Goal: Information Seeking & Learning: Learn about a topic

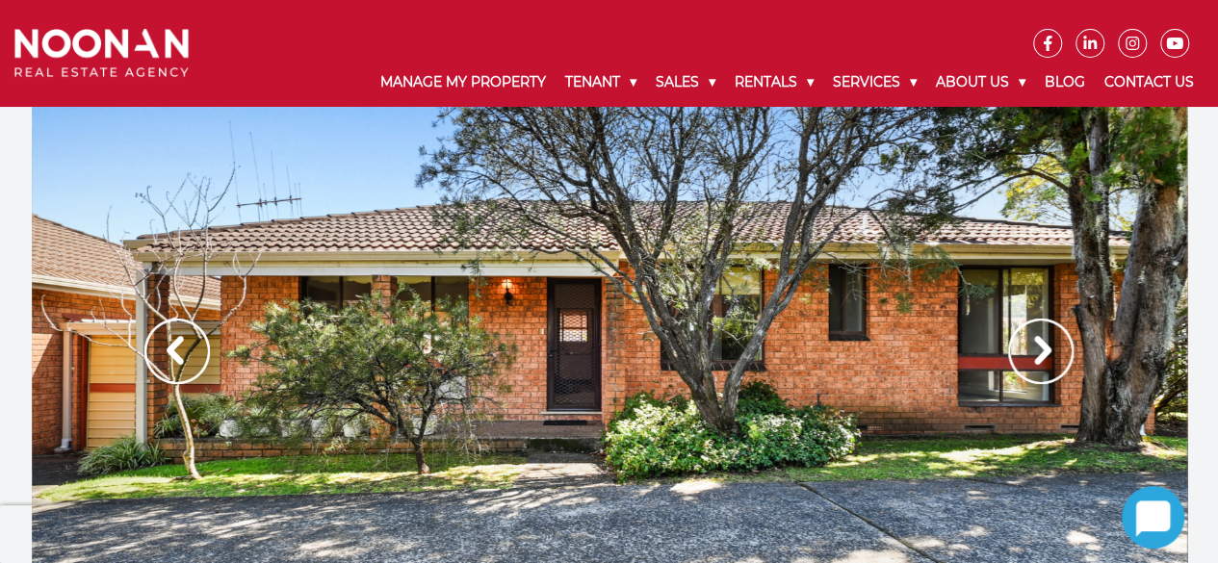
click at [1050, 353] on img at bounding box center [1040, 351] width 65 height 65
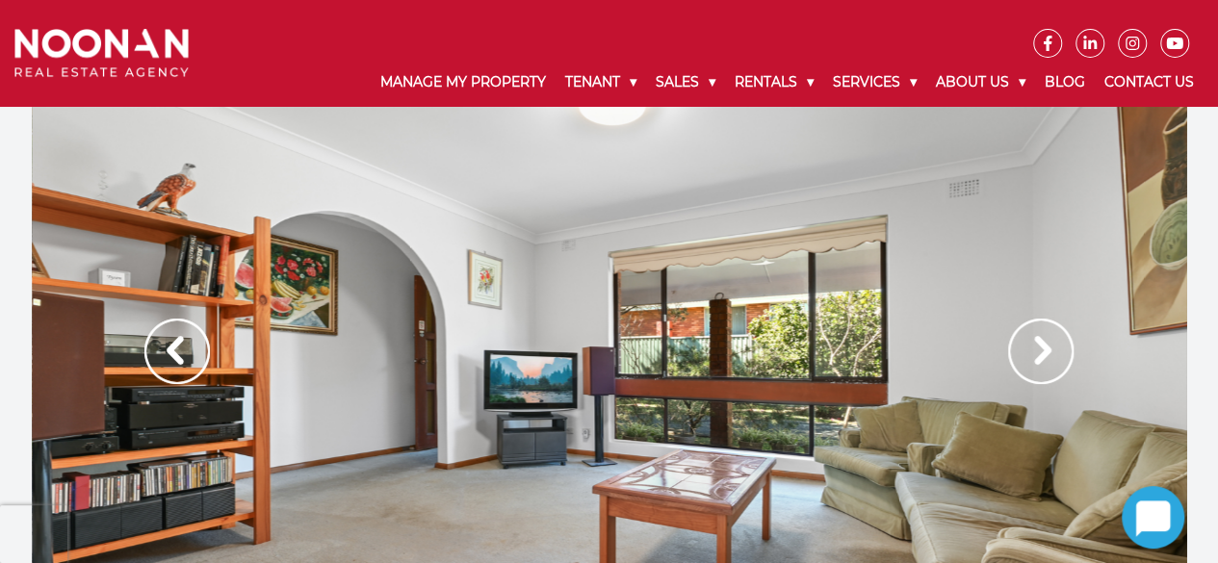
click at [1050, 353] on img at bounding box center [1040, 351] width 65 height 65
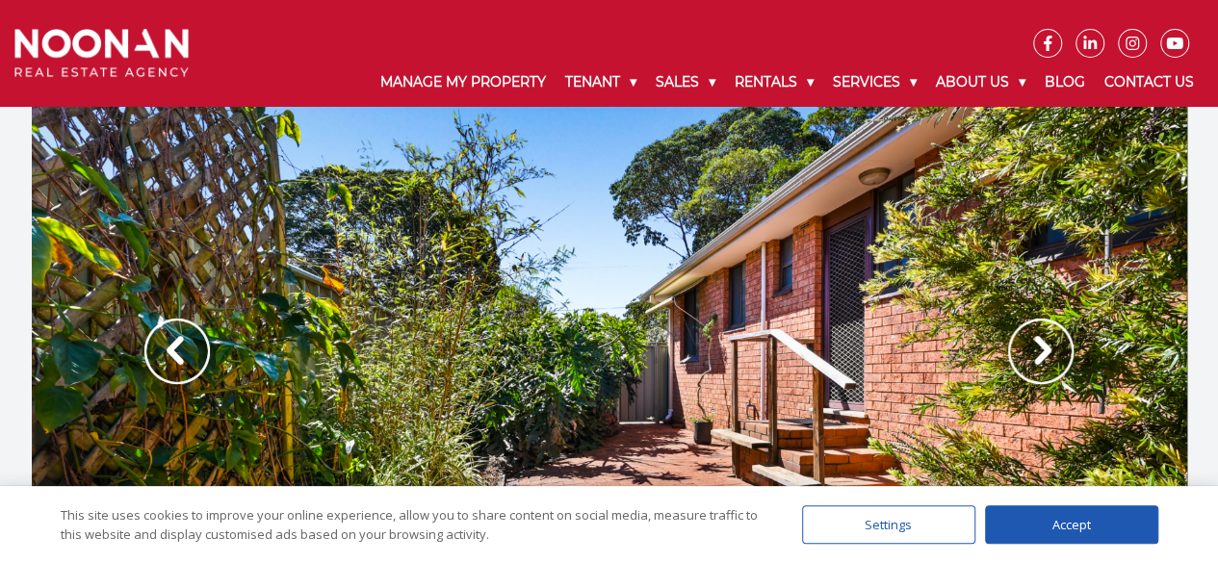
click at [1050, 353] on img at bounding box center [1040, 351] width 65 height 65
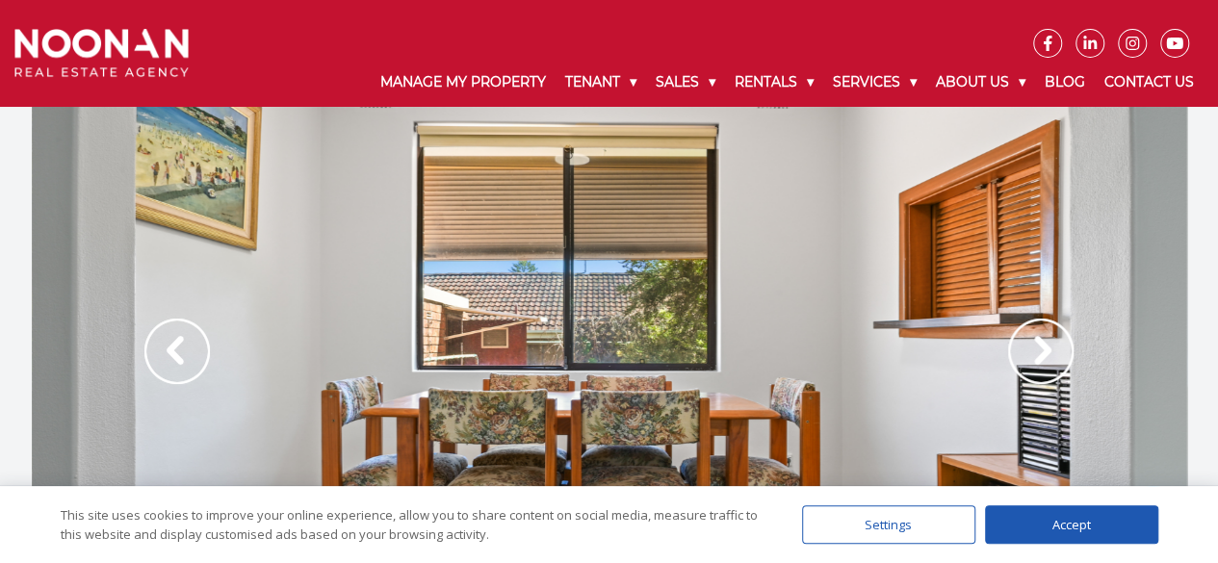
click at [1050, 353] on img at bounding box center [1040, 351] width 65 height 65
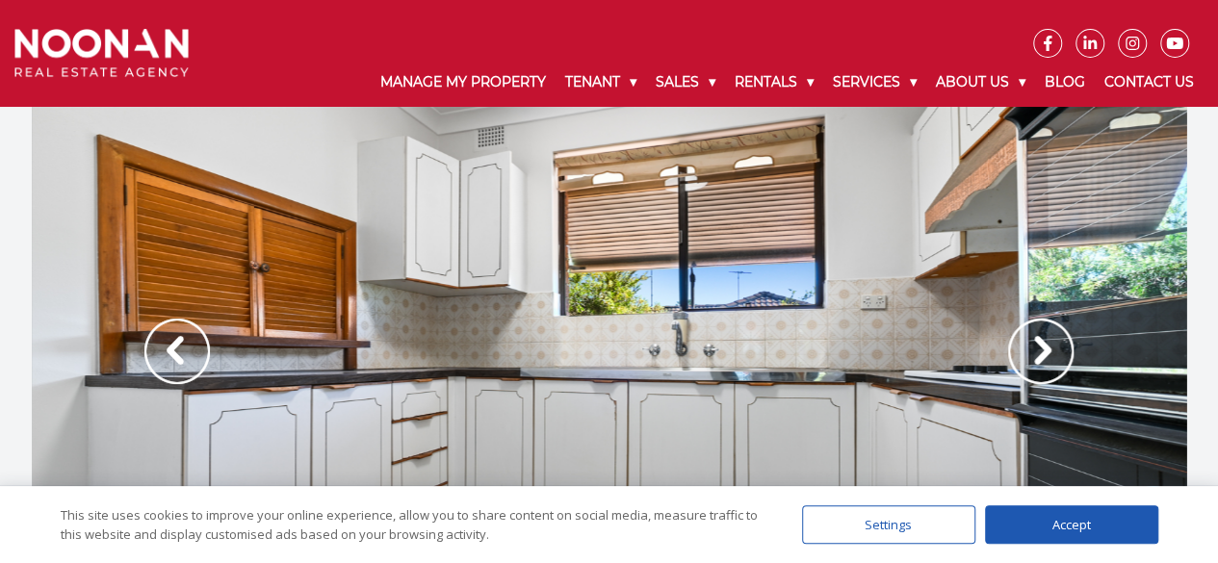
click at [1050, 353] on img at bounding box center [1040, 351] width 65 height 65
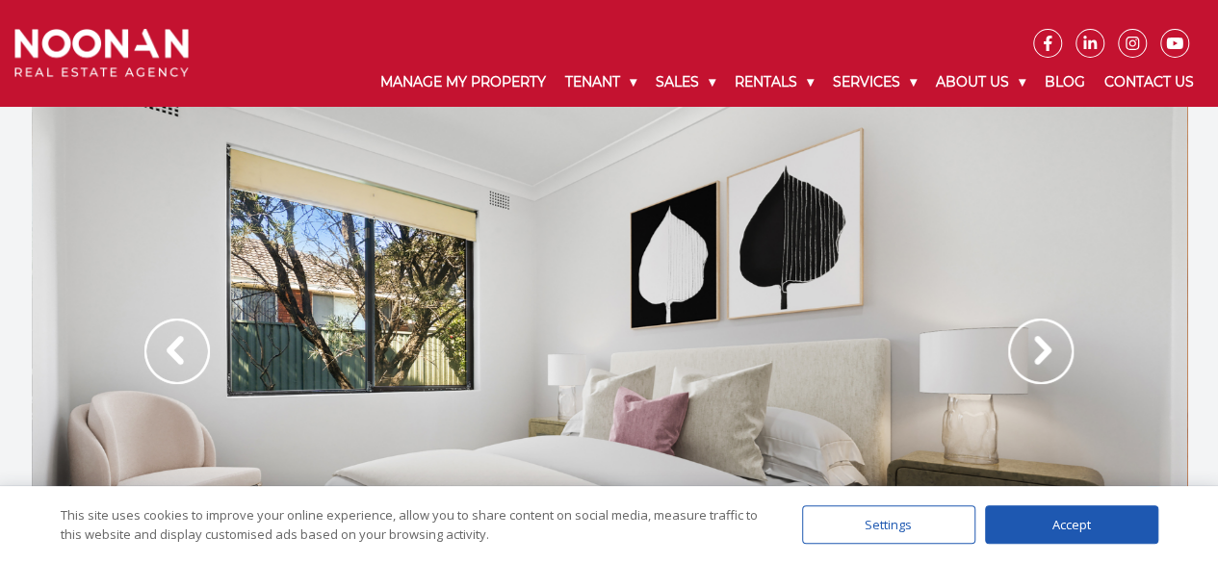
click at [1050, 353] on img at bounding box center [1040, 351] width 65 height 65
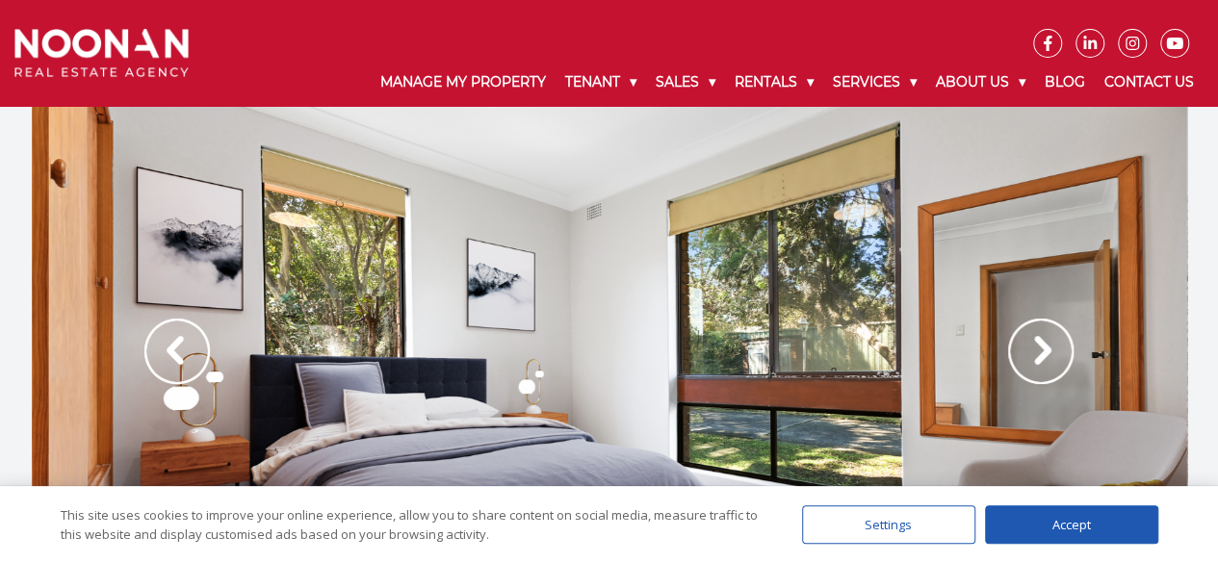
click at [1050, 353] on img at bounding box center [1040, 351] width 65 height 65
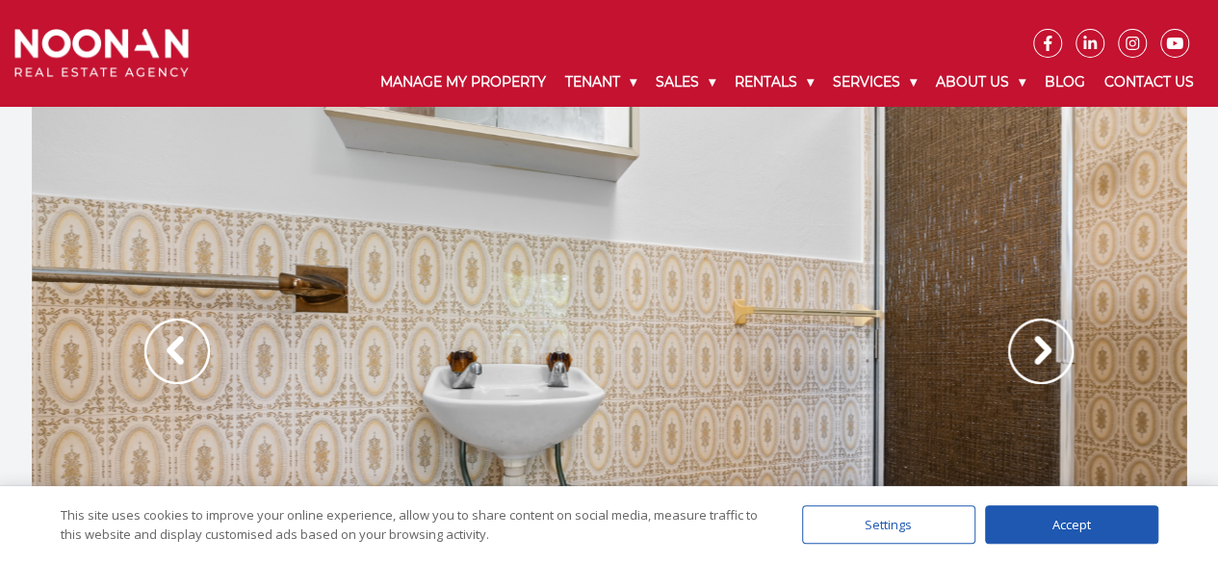
click at [1050, 353] on img at bounding box center [1040, 351] width 65 height 65
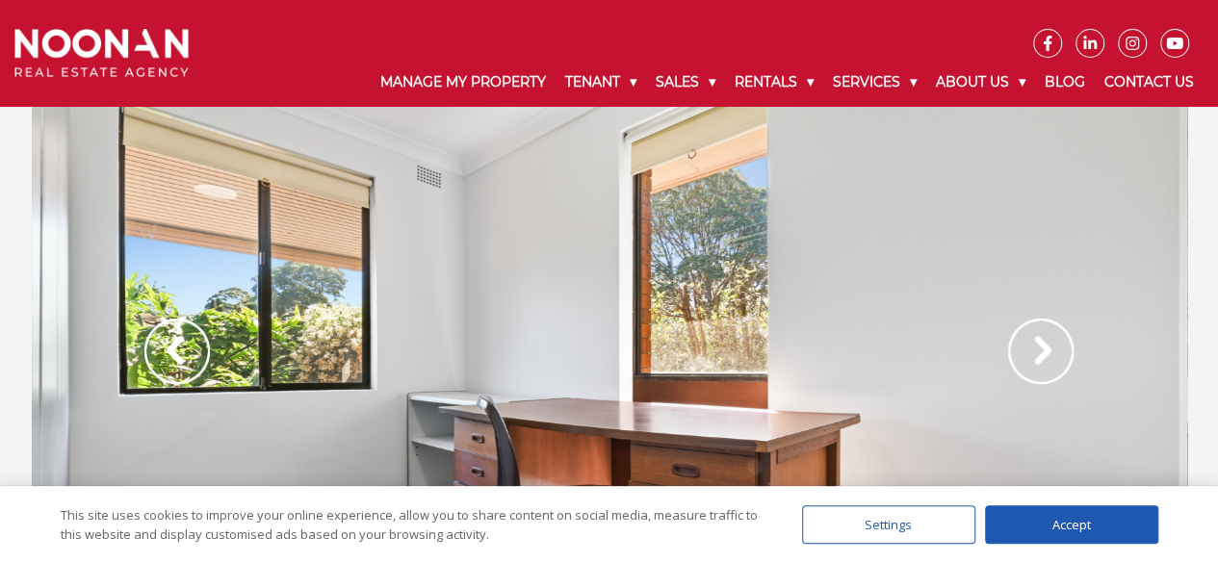
click at [1050, 353] on img at bounding box center [1040, 351] width 65 height 65
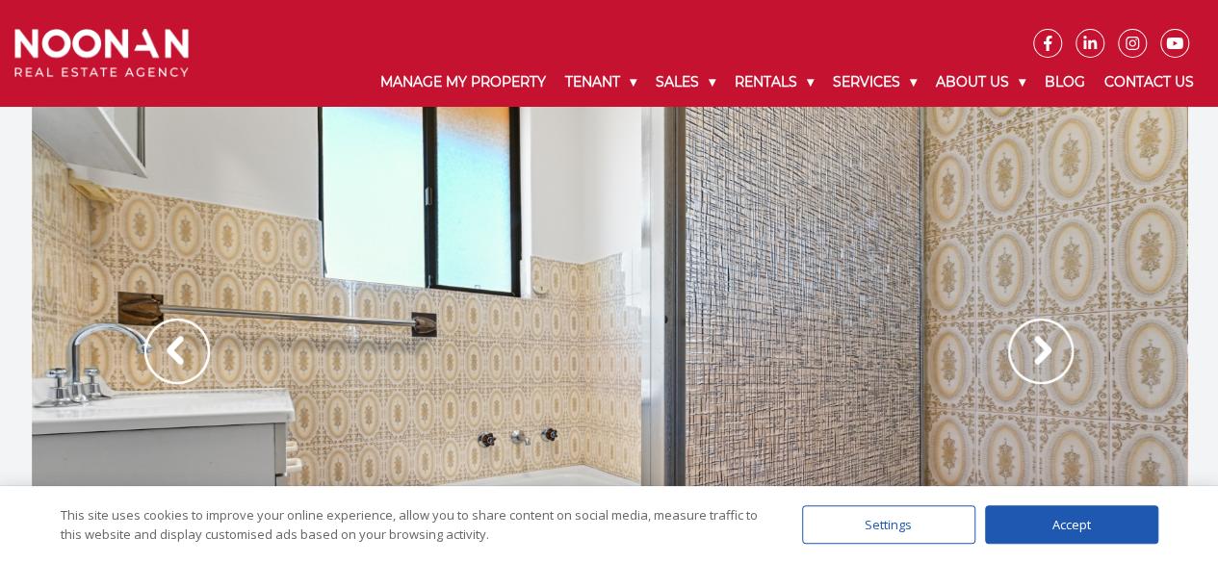
click at [1050, 353] on img at bounding box center [1040, 351] width 65 height 65
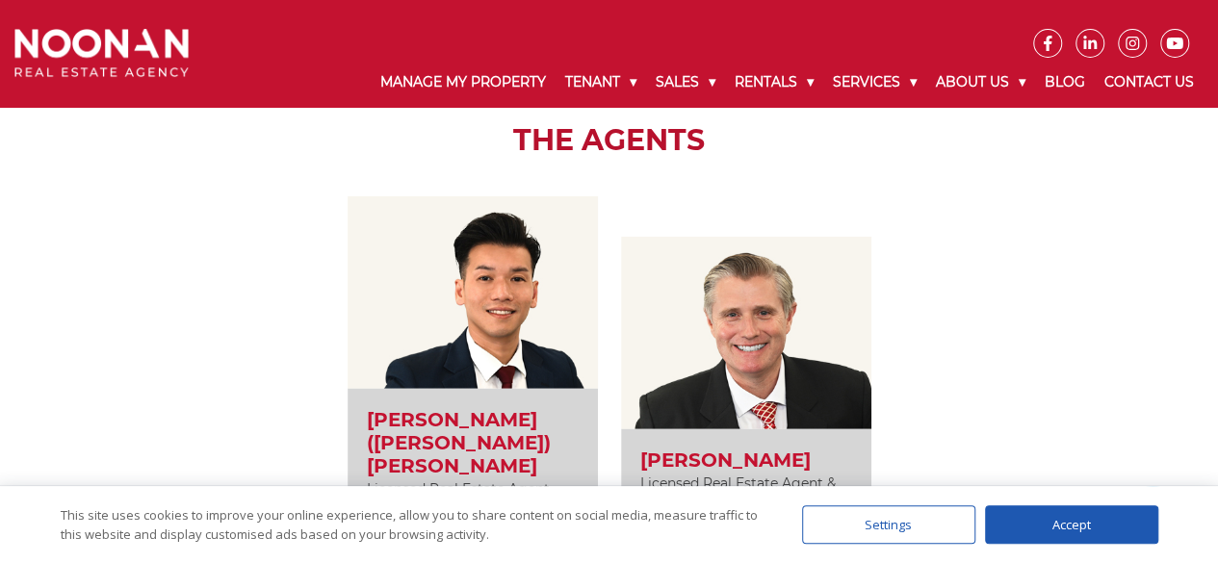
scroll to position [2583, 0]
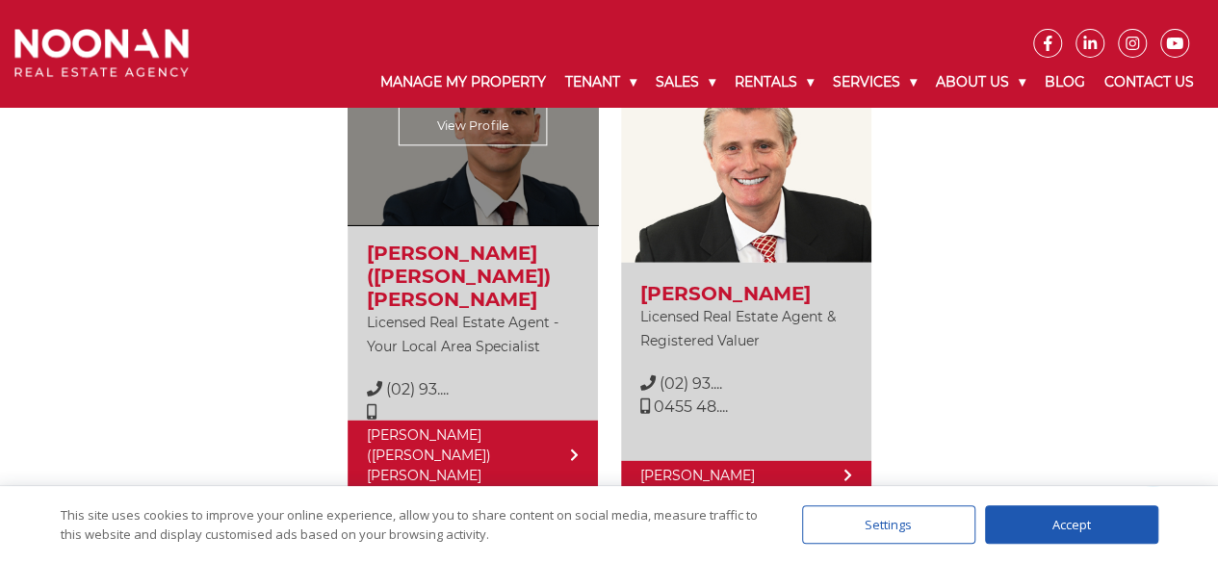
click at [425, 380] on span "(02) 93...." at bounding box center [417, 389] width 63 height 18
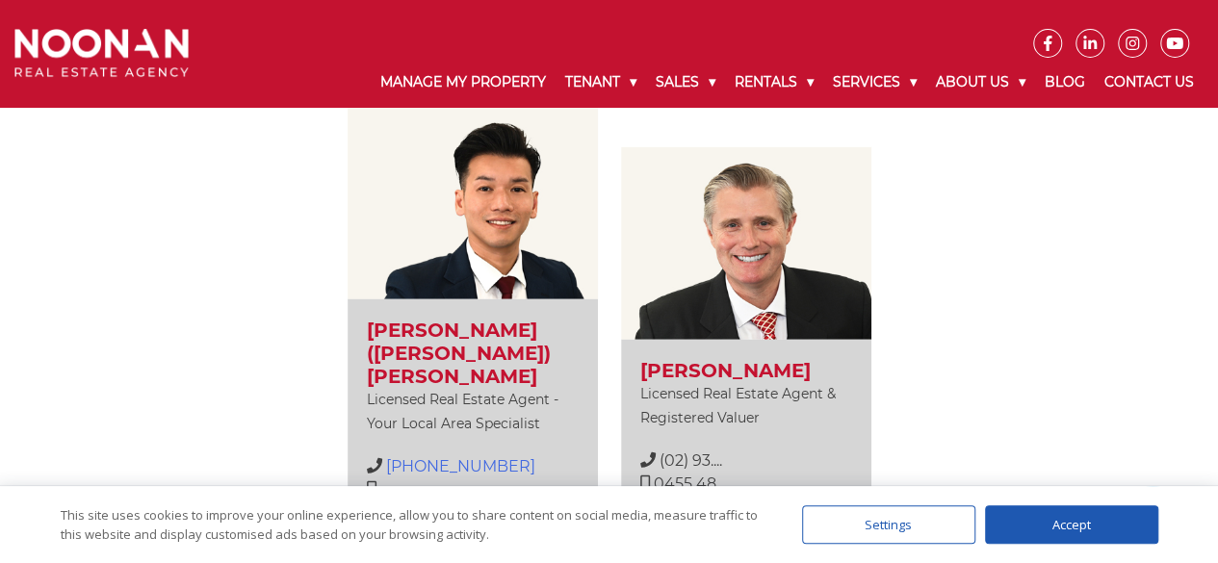
scroll to position [2468, 0]
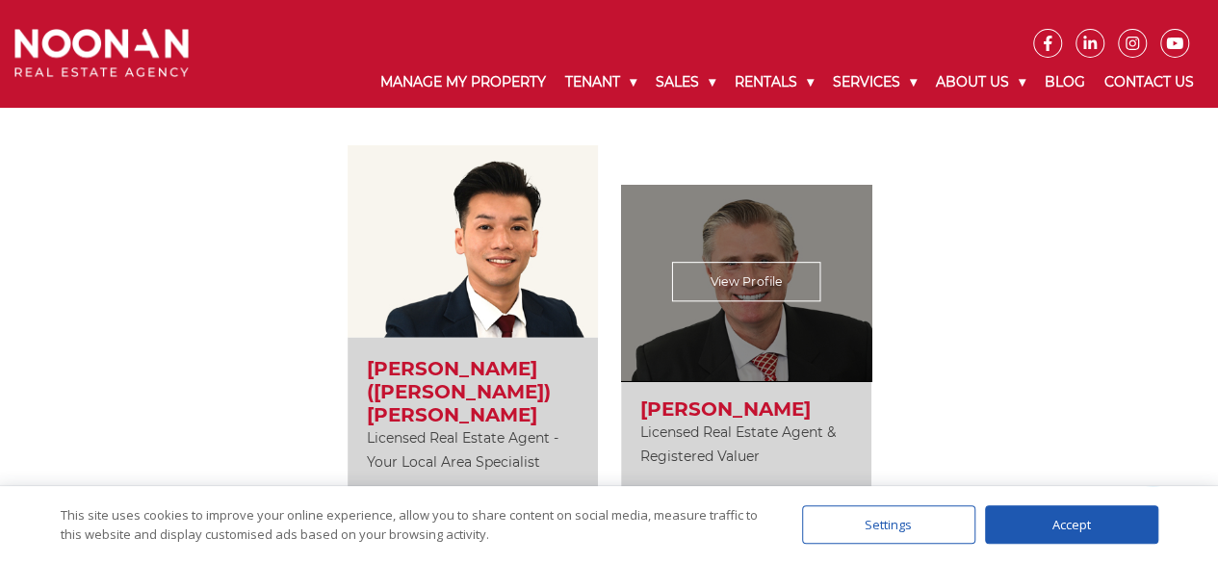
click at [709, 490] on span "(02) 93...." at bounding box center [691, 499] width 63 height 18
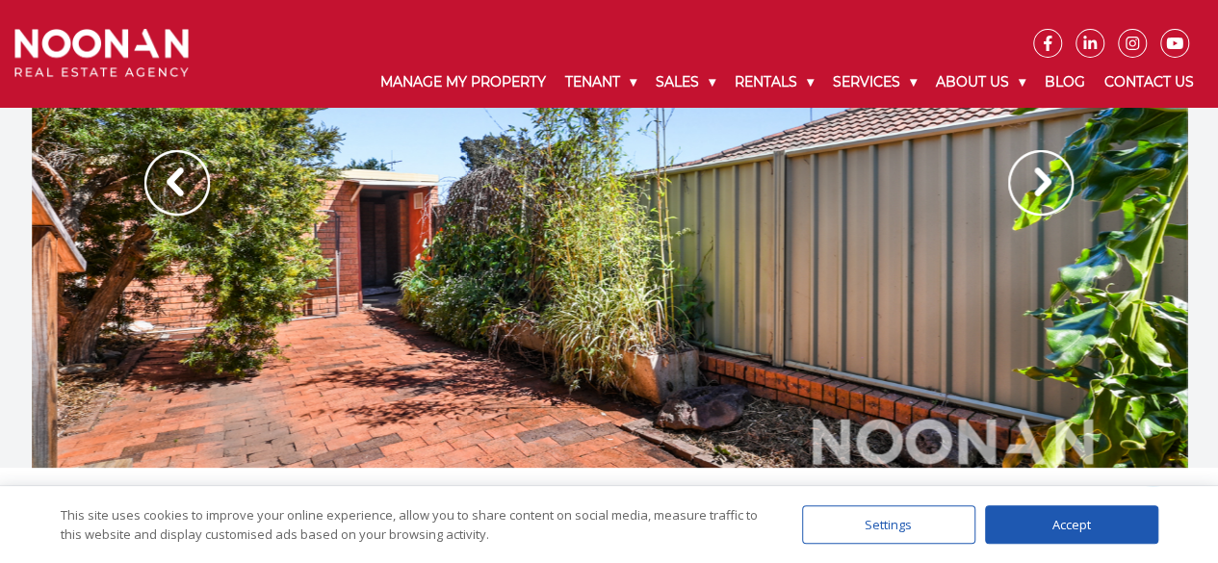
scroll to position [23, 0]
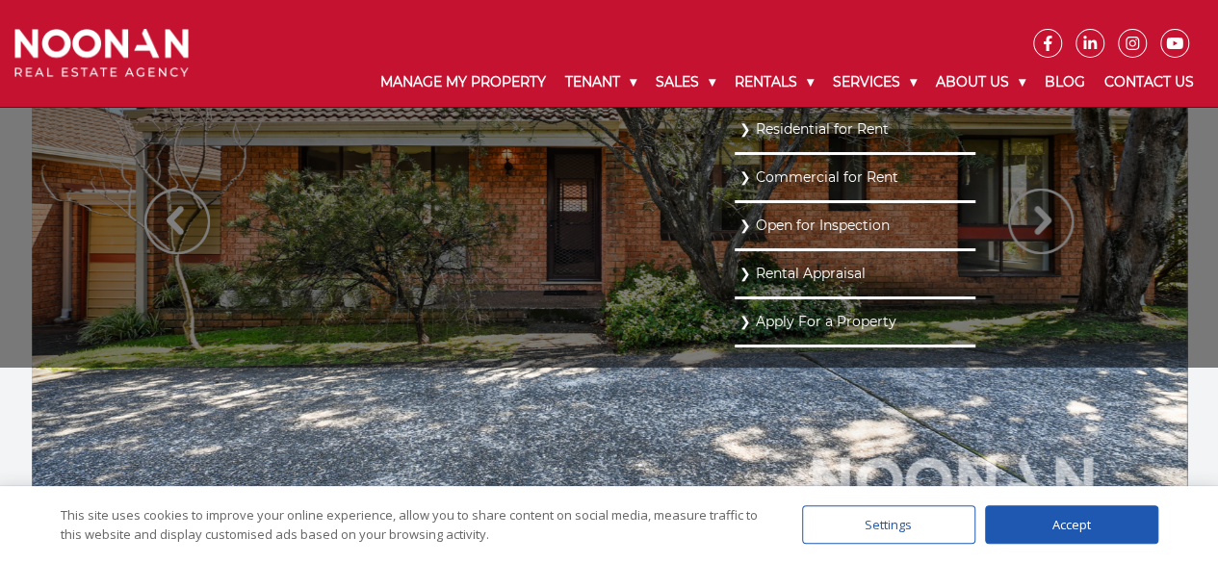
click at [976, 220] on ul "Residential for Rent Commercial for Rent Open for Inspection Rental Appraisal A…" at bounding box center [855, 237] width 241 height 260
click at [735, 223] on ul "Residential for Rent Commercial for Rent Open for Inspection Rental Appraisal A…" at bounding box center [855, 237] width 241 height 260
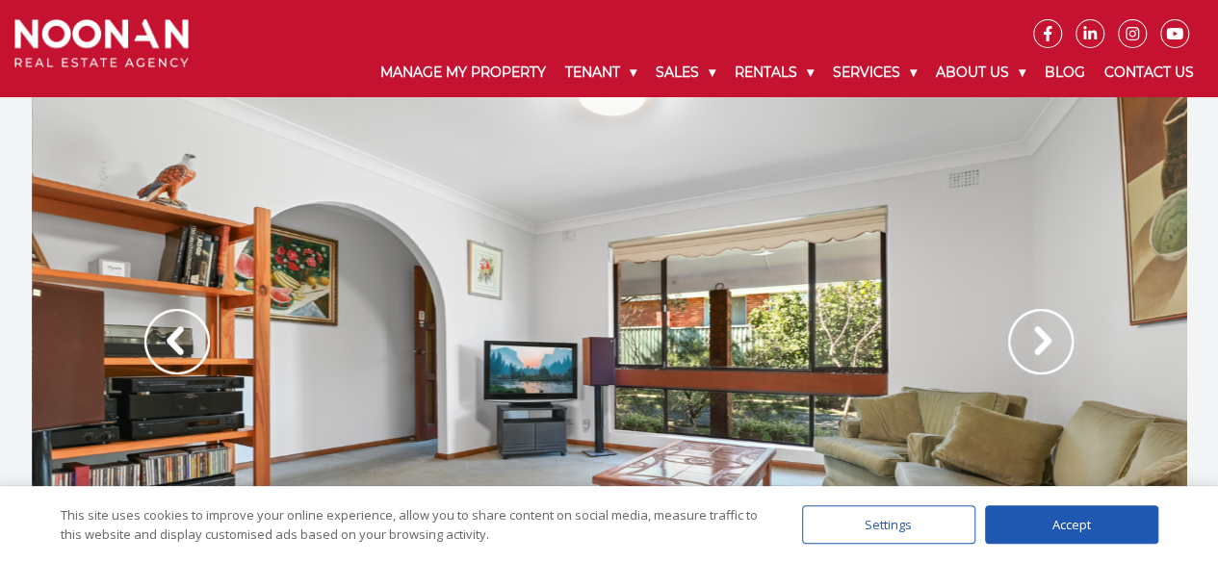
scroll to position [0, 0]
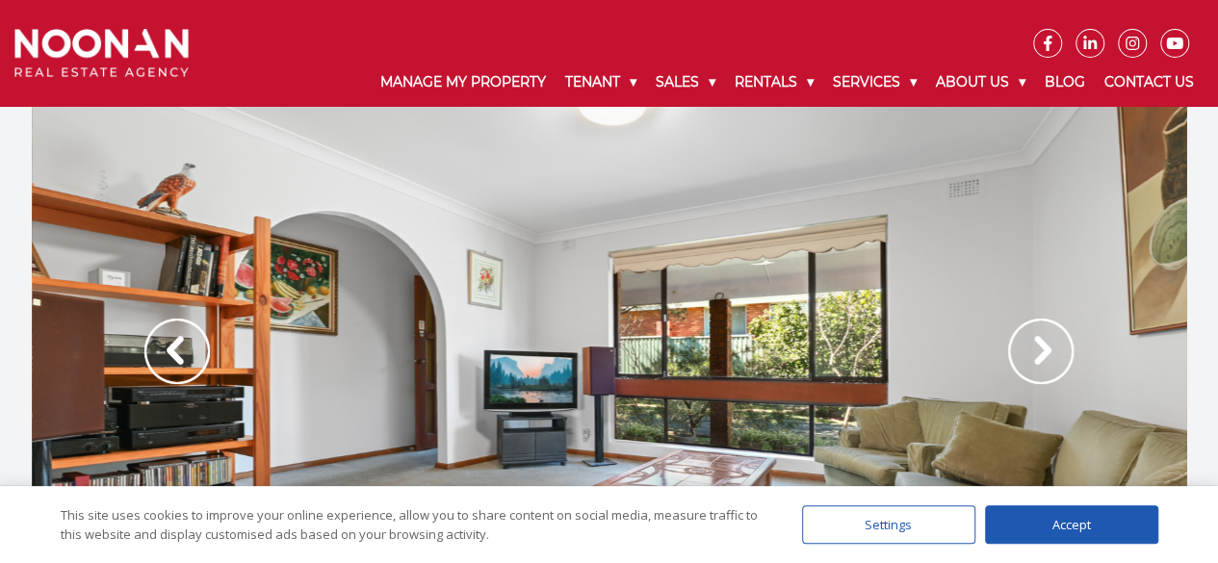
click at [180, 342] on img at bounding box center [176, 351] width 65 height 65
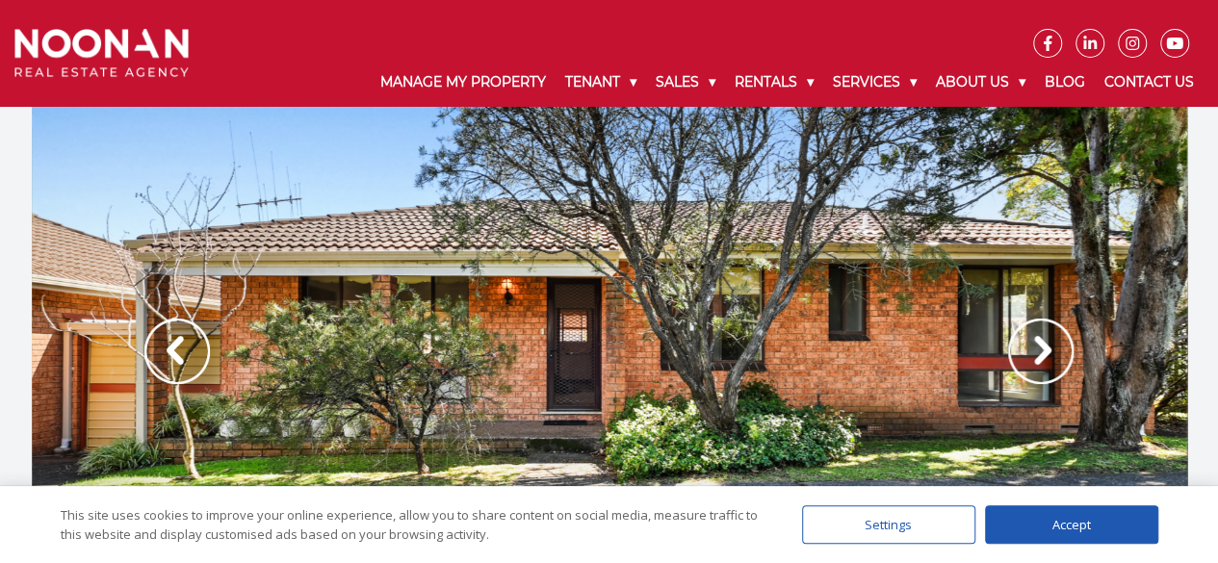
click at [180, 342] on img at bounding box center [176, 351] width 65 height 65
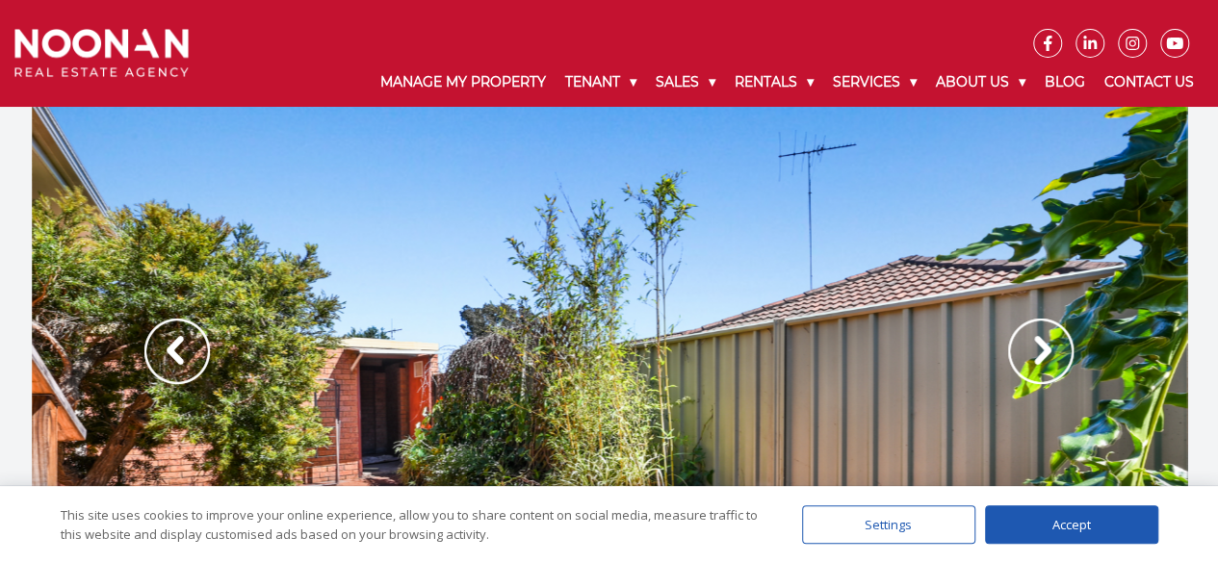
click at [180, 342] on img at bounding box center [176, 351] width 65 height 65
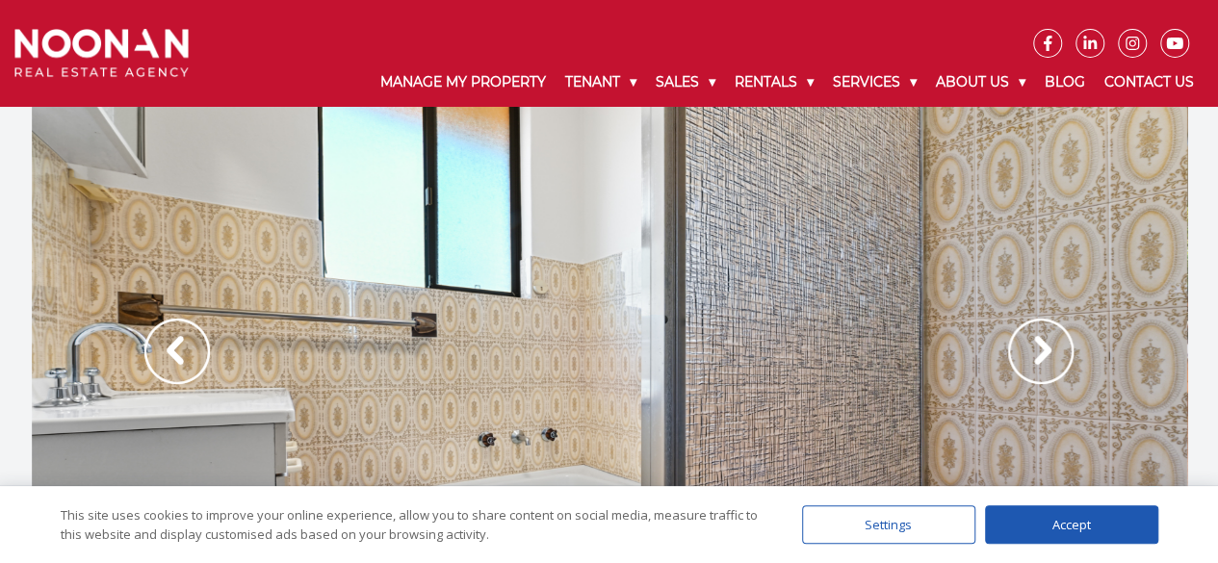
click at [180, 342] on img at bounding box center [176, 351] width 65 height 65
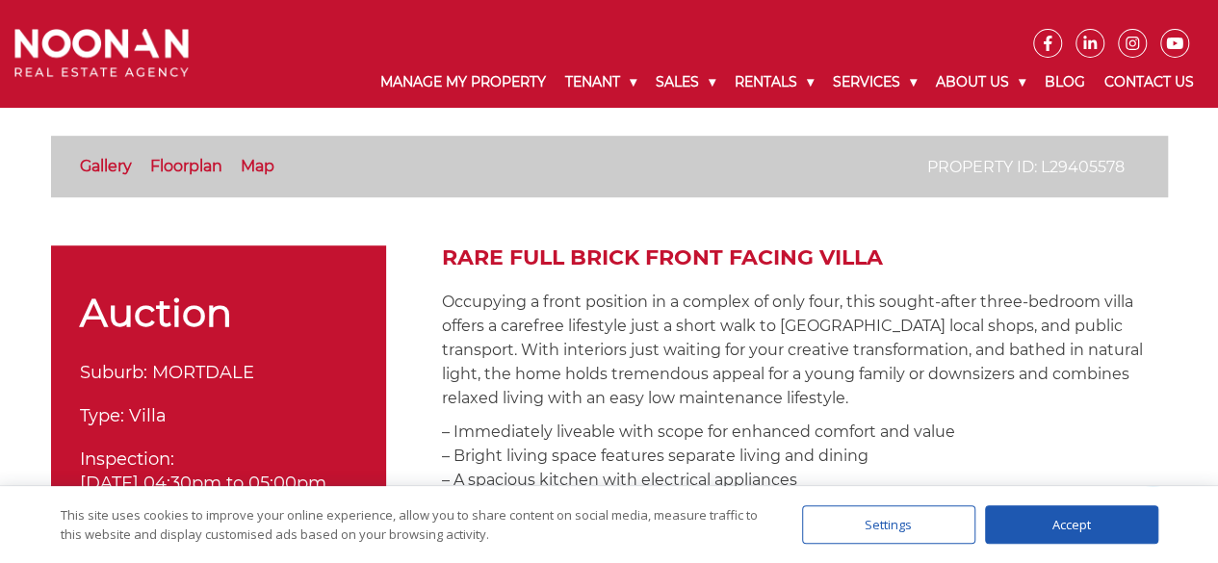
scroll to position [339, 0]
